Goal: Transaction & Acquisition: Purchase product/service

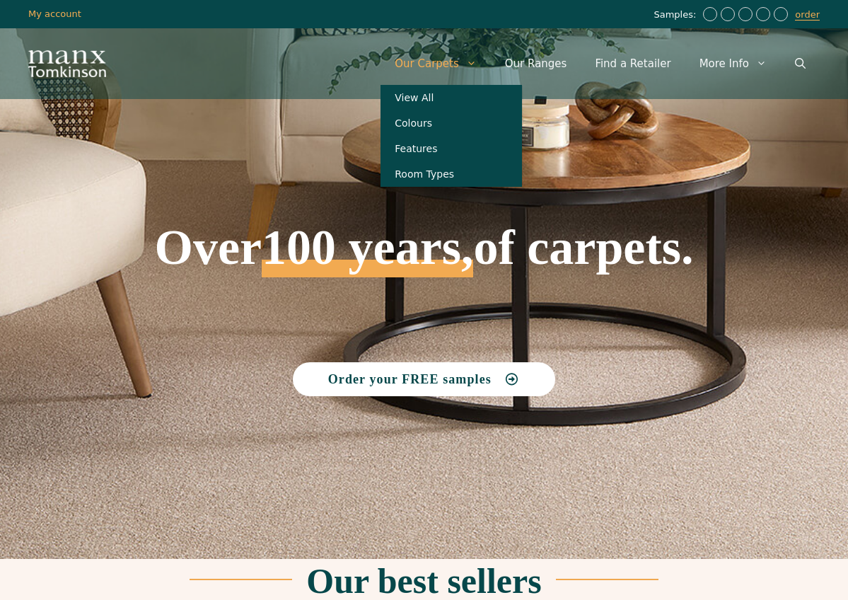
click at [453, 67] on link "Our Carpets" at bounding box center [436, 63] width 110 height 42
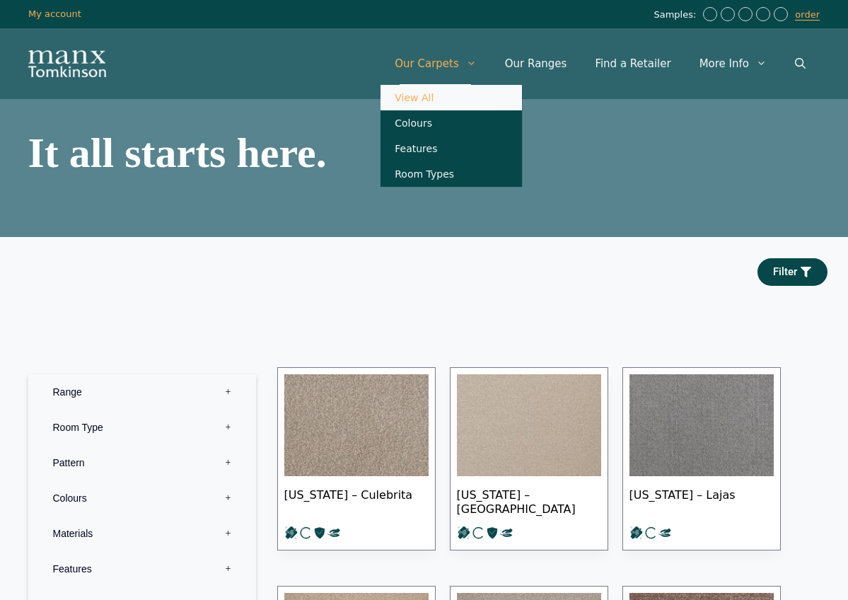
click at [456, 69] on link "Our Carpets" at bounding box center [436, 63] width 110 height 42
click at [456, 64] on link "Our Carpets" at bounding box center [436, 63] width 110 height 42
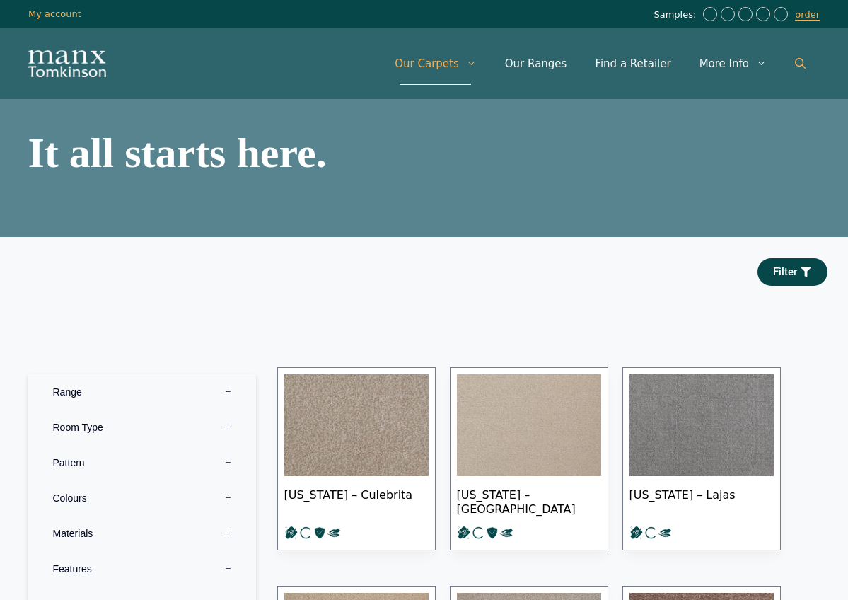
click at [801, 60] on icon "Open Search Bar" at bounding box center [800, 63] width 11 height 11
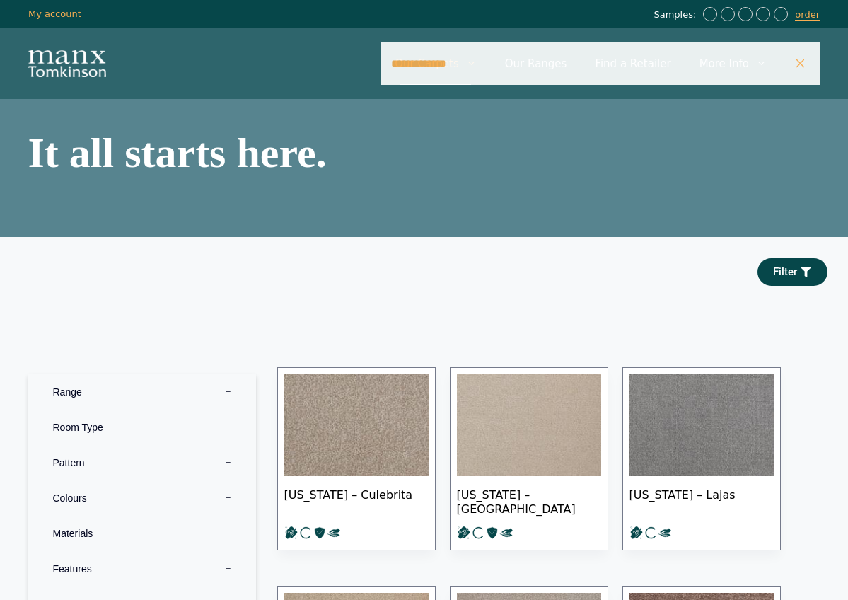
type input "**********"
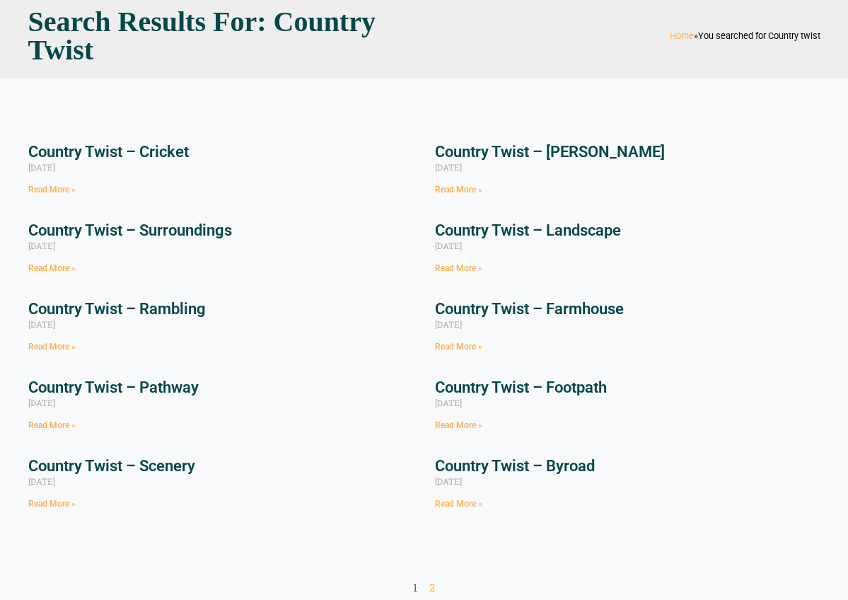
scroll to position [103, 0]
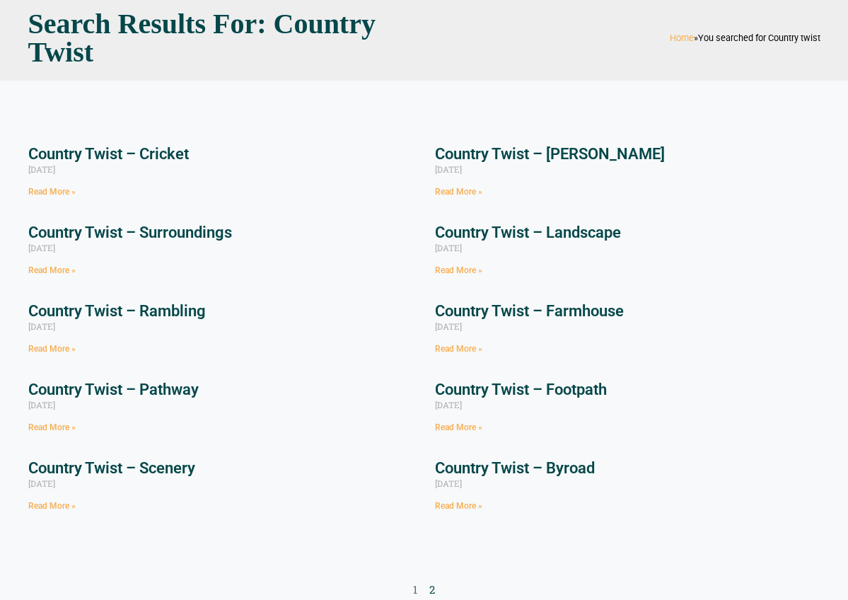
click at [434, 585] on link "Page 2" at bounding box center [433, 589] width 6 height 14
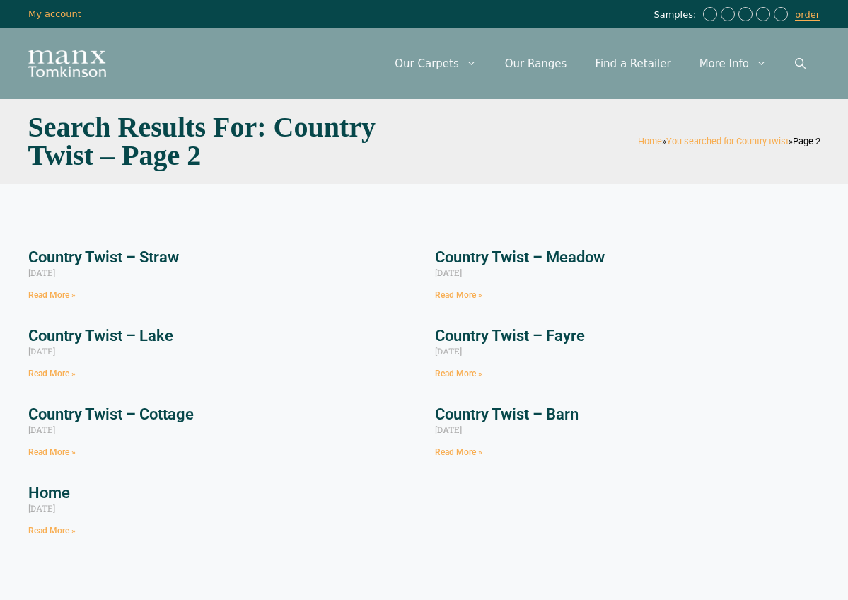
click at [113, 257] on link "Country Twist – Straw" at bounding box center [103, 257] width 151 height 18
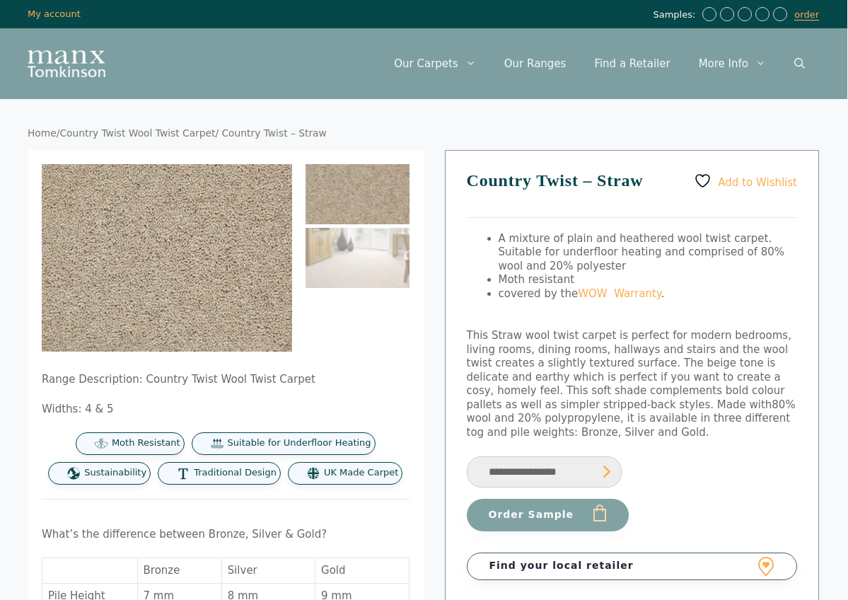
scroll to position [0, 1]
